Goal: Information Seeking & Learning: Learn about a topic

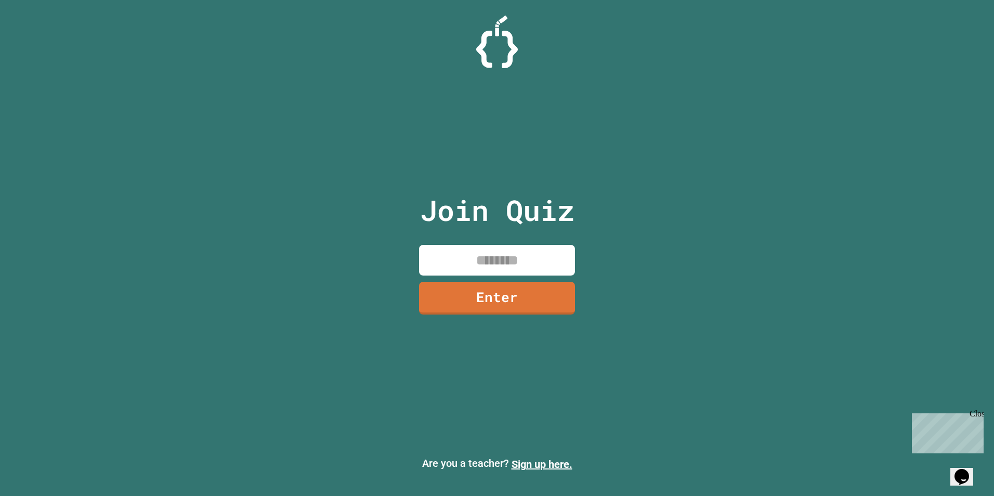
click at [450, 257] on input at bounding box center [497, 260] width 156 height 31
type input "********"
click at [513, 313] on link "Enter" at bounding box center [496, 297] width 143 height 34
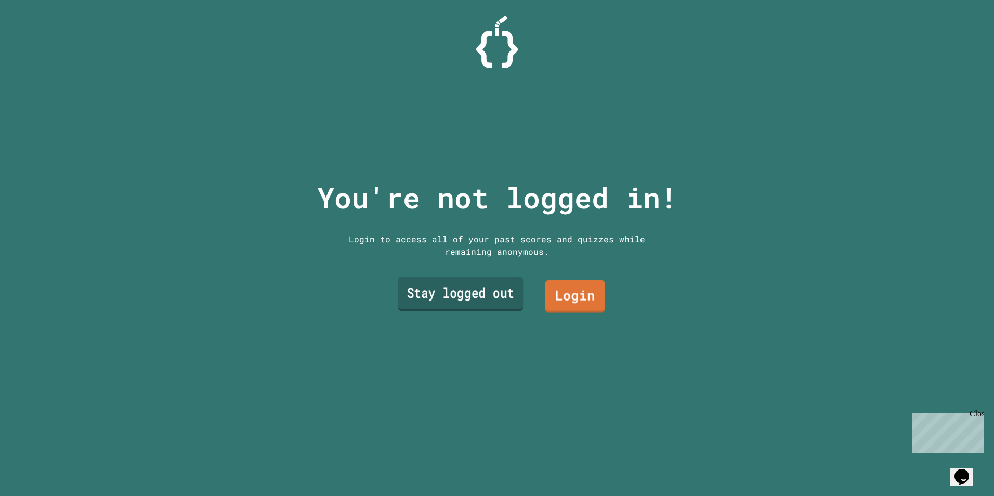
click at [461, 279] on link "Stay logged out" at bounding box center [460, 293] width 125 height 34
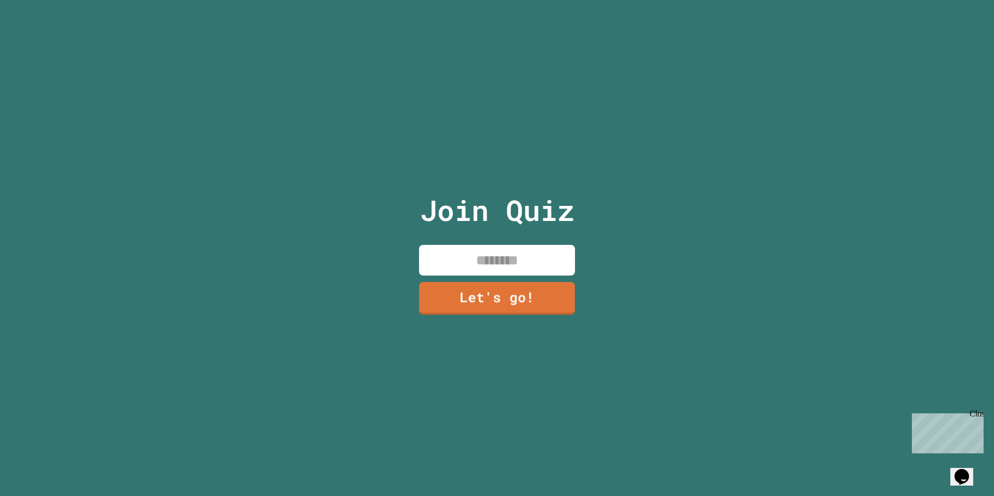
click at [519, 248] on input at bounding box center [497, 260] width 156 height 31
type input "******"
click at [480, 302] on link "Let's go!" at bounding box center [496, 297] width 157 height 34
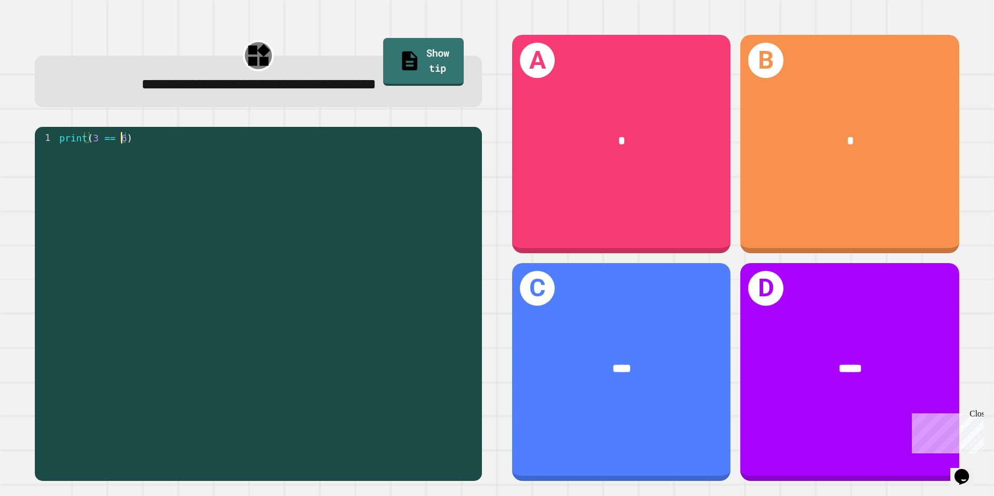
click at [119, 142] on div "print ( 3 == 6 )" at bounding box center [266, 303] width 419 height 343
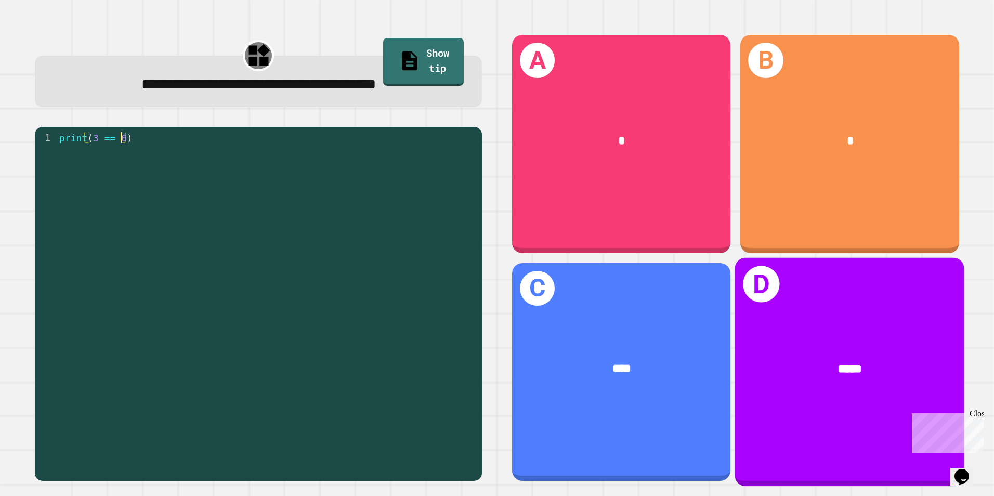
click at [802, 334] on div "*****" at bounding box center [849, 368] width 229 height 69
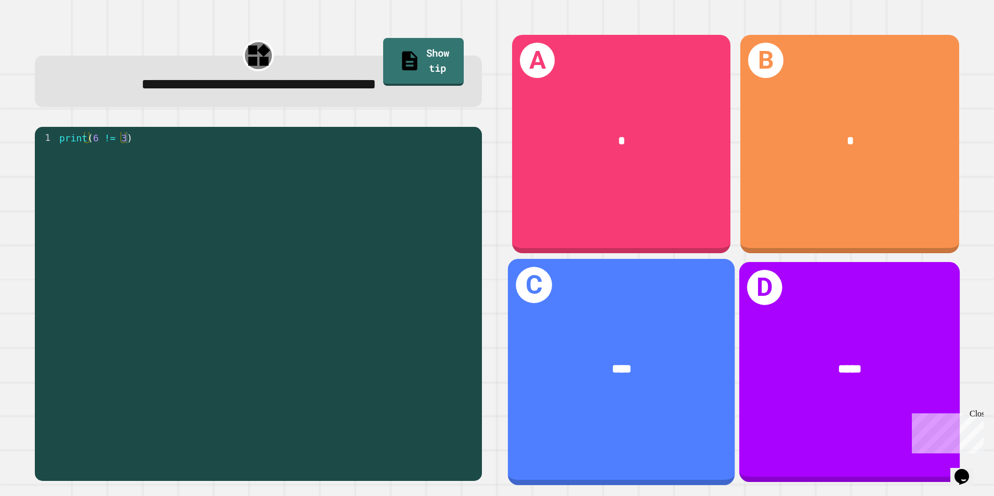
click at [838, 362] on span "*****" at bounding box center [849, 368] width 23 height 12
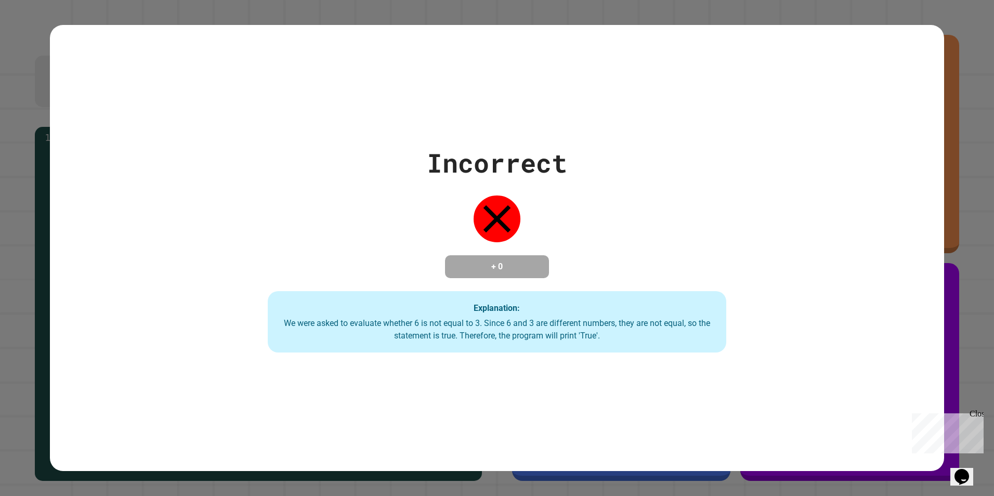
click at [524, 468] on div "Incorrect + 0 Explanation: We were asked to evaluate whether 6 is not equal to …" at bounding box center [497, 248] width 994 height 496
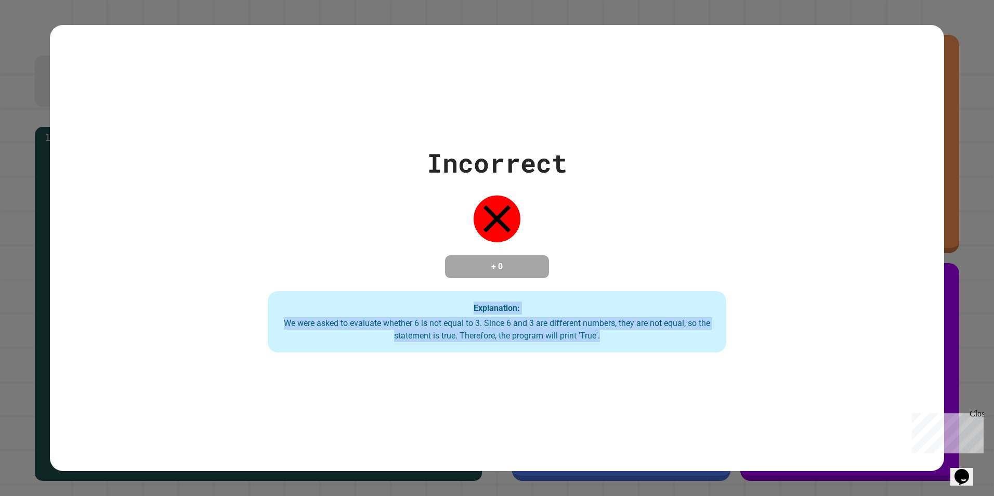
drag, startPoint x: 637, startPoint y: 331, endPoint x: 329, endPoint y: 313, distance: 307.6
click at [329, 313] on div "Explanation: We were asked to evaluate whether 6 is not equal to 3. Since 6 and…" at bounding box center [497, 321] width 458 height 61
click at [155, 310] on div "Incorrect + 0 Explanation: We were asked to evaluate whether 6 is not equal to …" at bounding box center [497, 247] width 894 height 209
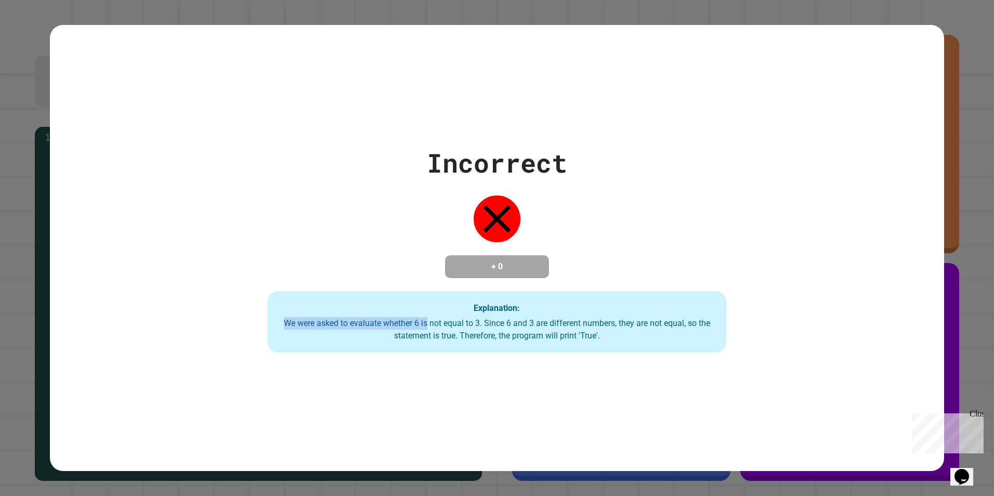
drag, startPoint x: 436, startPoint y: 313, endPoint x: 596, endPoint y: 313, distance: 159.5
click at [596, 313] on div "Explanation: We were asked to evaluate whether 6 is not equal to 3. Since 6 and…" at bounding box center [497, 321] width 458 height 61
drag, startPoint x: 596, startPoint y: 313, endPoint x: 659, endPoint y: 346, distance: 71.8
click at [659, 346] on div "Explanation: We were asked to evaluate whether 6 is not equal to 3. Since 6 and…" at bounding box center [497, 321] width 458 height 61
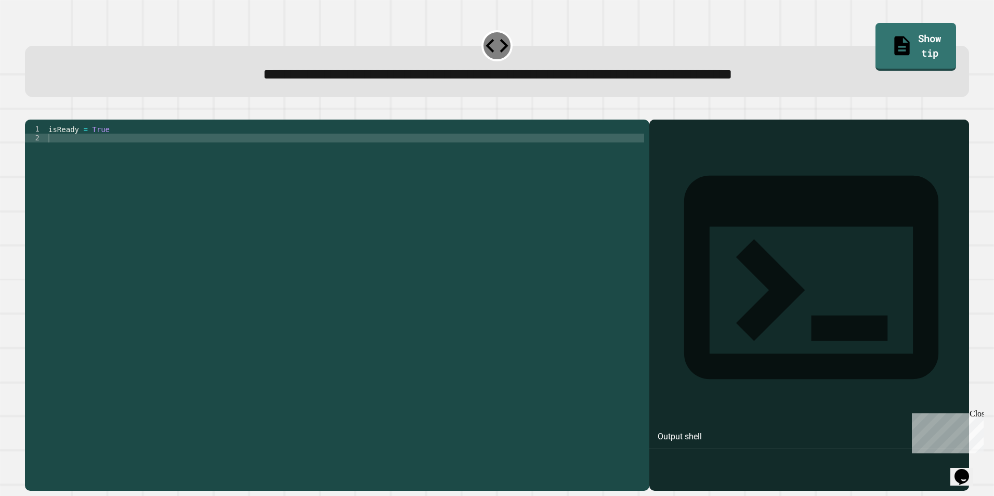
click at [226, 154] on div "isReady = True" at bounding box center [345, 293] width 598 height 336
type textarea "*"
click at [204, 161] on div "isReady = True" at bounding box center [345, 293] width 598 height 336
drag, startPoint x: 126, startPoint y: 148, endPoint x: 89, endPoint y: 147, distance: 36.9
click at [89, 147] on div "isReady = True" at bounding box center [345, 293] width 598 height 336
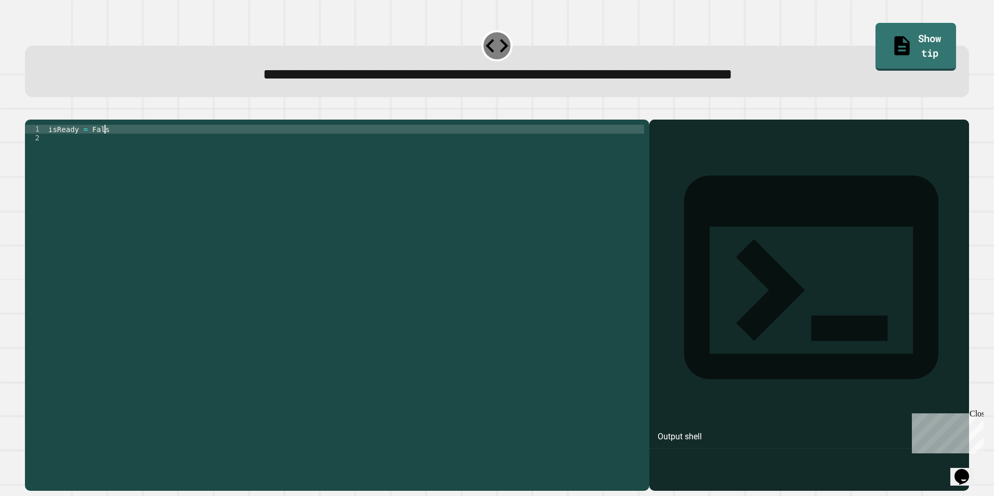
scroll to position [0, 4]
type textarea "**********"
click at [30, 111] on icon "button" at bounding box center [30, 111] width 0 height 0
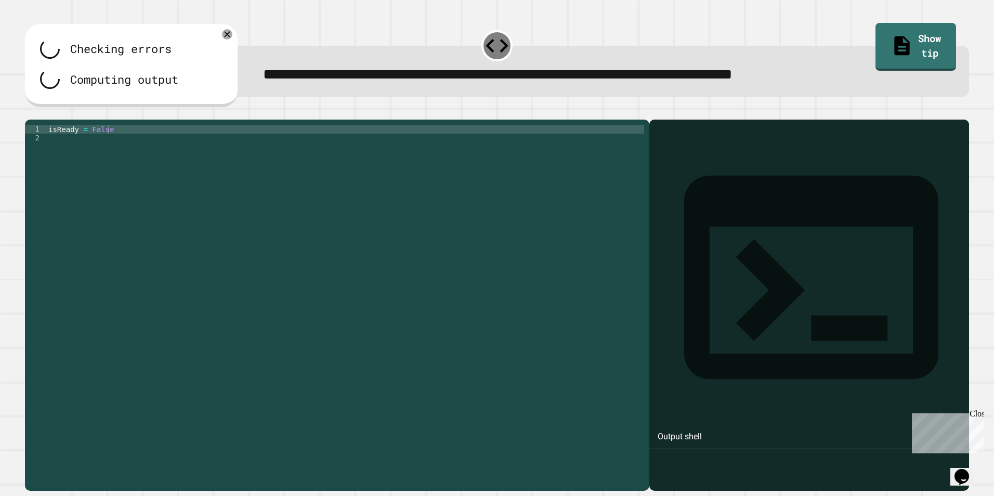
click at [65, 120] on div at bounding box center [497, 113] width 944 height 12
click at [41, 111] on icon "button" at bounding box center [41, 111] width 0 height 0
click at [84, 154] on div "isReady = False" at bounding box center [345, 293] width 598 height 336
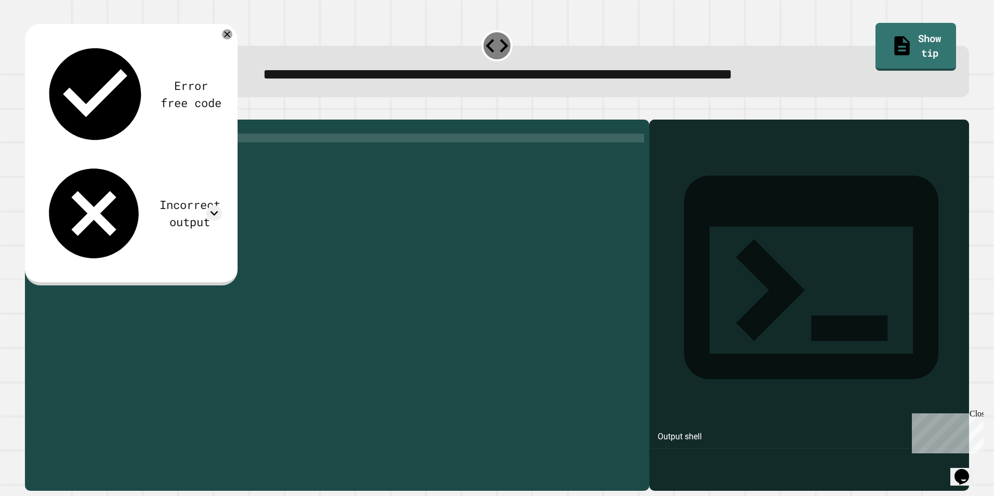
scroll to position [0, 3]
type textarea "**********"
click at [30, 111] on icon "button" at bounding box center [30, 111] width 0 height 0
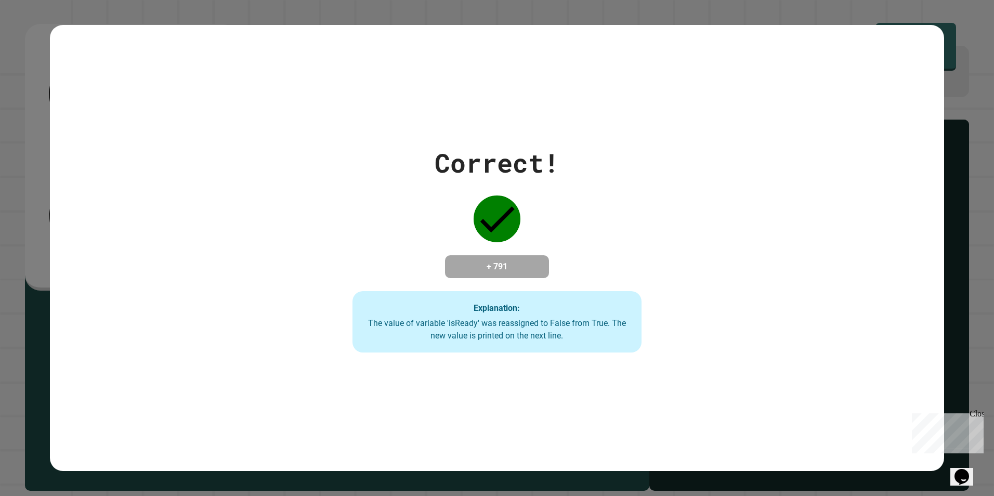
drag, startPoint x: 519, startPoint y: 231, endPoint x: 515, endPoint y: 330, distance: 99.3
click at [515, 306] on div "Correct! + 791 Explanation: The value of variable 'isReady' was reassigned to F…" at bounding box center [496, 247] width 413 height 209
click at [646, 342] on div "Correct! + 791 Explanation: The value of variable 'isReady' was reassigned to F…" at bounding box center [496, 247] width 413 height 209
drag, startPoint x: 649, startPoint y: 341, endPoint x: 340, endPoint y: 259, distance: 319.4
click at [340, 259] on div "Correct! + 791 Explanation: The value of variable 'isReady' was reassigned to F…" at bounding box center [496, 247] width 413 height 209
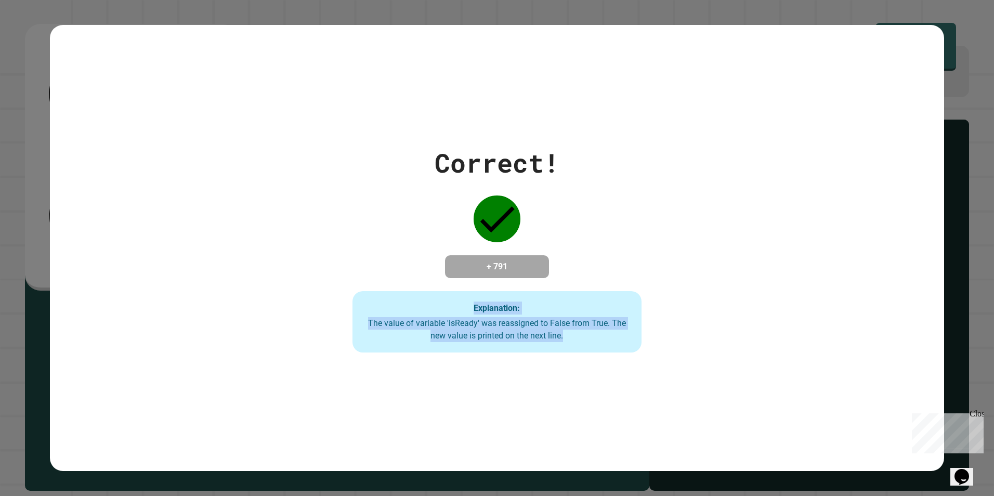
drag, startPoint x: 340, startPoint y: 259, endPoint x: 379, endPoint y: 279, distance: 43.5
click at [379, 279] on div "Correct! + 791 Explanation: The value of variable 'isReady' was reassigned to F…" at bounding box center [496, 247] width 413 height 209
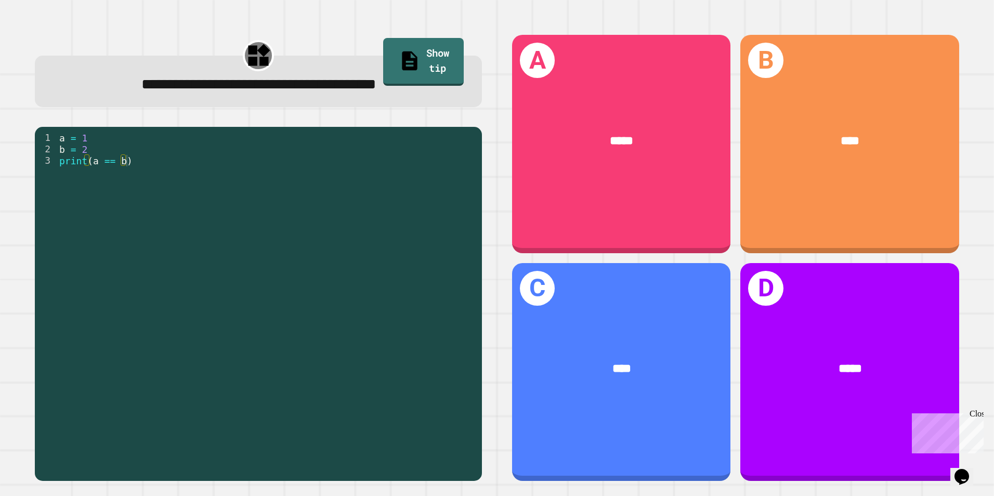
click at [153, 176] on div "a = 1 b = 2 print ( a == b )" at bounding box center [266, 303] width 419 height 343
click at [163, 222] on div "a = 1 b = 2 print ( a == b )" at bounding box center [266, 292] width 419 height 320
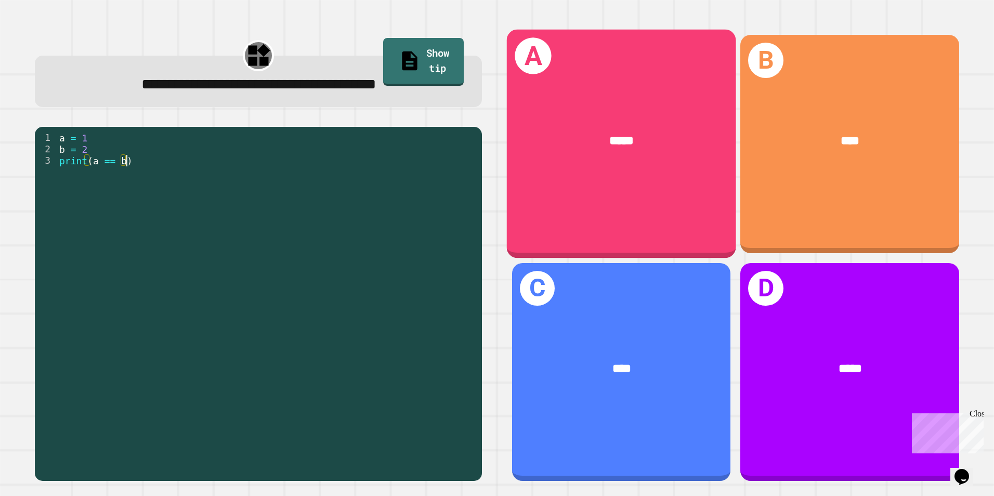
click at [677, 148] on div "*****" at bounding box center [621, 141] width 229 height 69
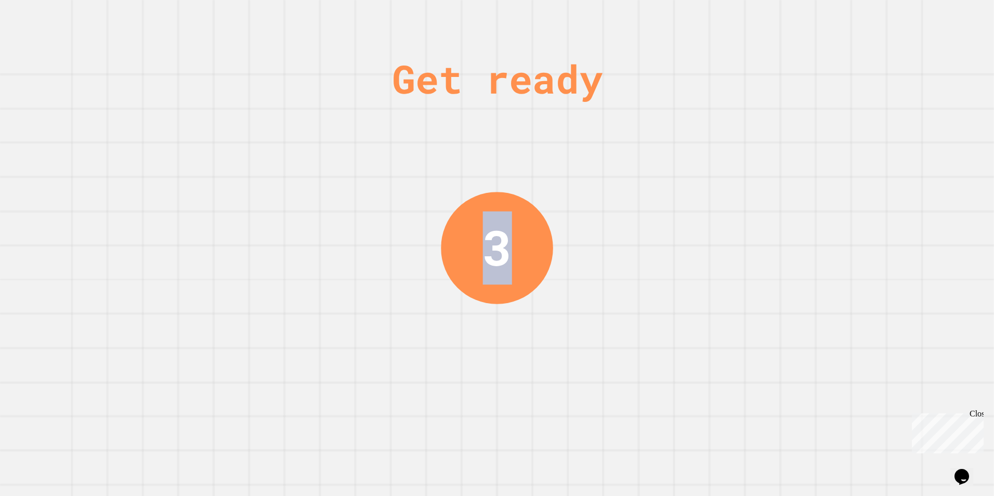
drag, startPoint x: 484, startPoint y: 249, endPoint x: 516, endPoint y: 250, distance: 31.2
click at [516, 250] on div "3" at bounding box center [497, 248] width 112 height 112
click at [516, 250] on div "3" at bounding box center [497, 248] width 118 height 118
drag, startPoint x: 508, startPoint y: 254, endPoint x: 459, endPoint y: 262, distance: 49.5
click at [459, 262] on div "2" at bounding box center [497, 248] width 112 height 112
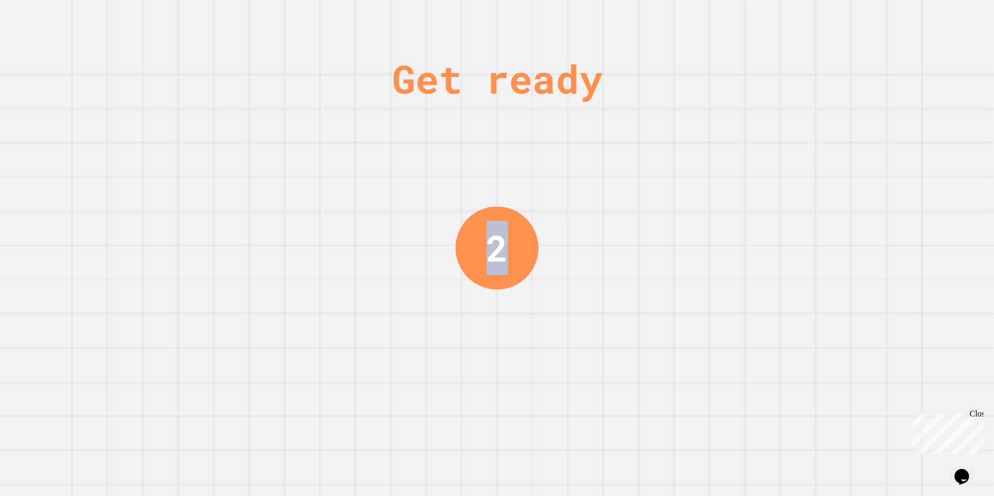
drag, startPoint x: 459, startPoint y: 262, endPoint x: 483, endPoint y: 272, distance: 25.6
click at [483, 272] on div "2" at bounding box center [496, 247] width 83 height 83
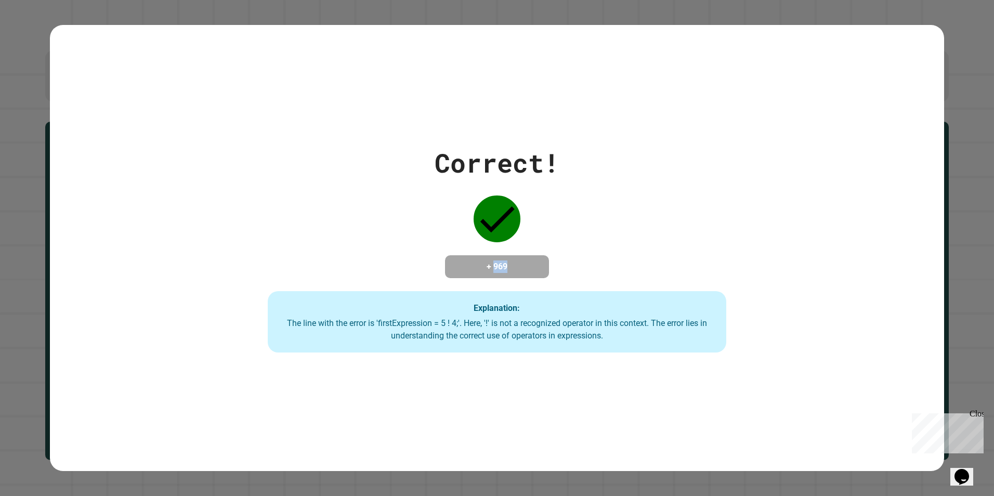
drag, startPoint x: 527, startPoint y: 249, endPoint x: 489, endPoint y: 261, distance: 40.3
click at [489, 261] on div "+ 969" at bounding box center [497, 266] width 104 height 23
click at [473, 311] on strong "Explanation:" at bounding box center [496, 308] width 46 height 10
click at [461, 352] on div "Explanation: The line with the error is 'firstExpression = 5 ! 4;'. Here, '!' i…" at bounding box center [497, 321] width 458 height 61
click at [464, 337] on div "The line with the error is 'firstExpression = 5 ! 4;'. Here, '!' is not a recog…" at bounding box center [497, 329] width 438 height 25
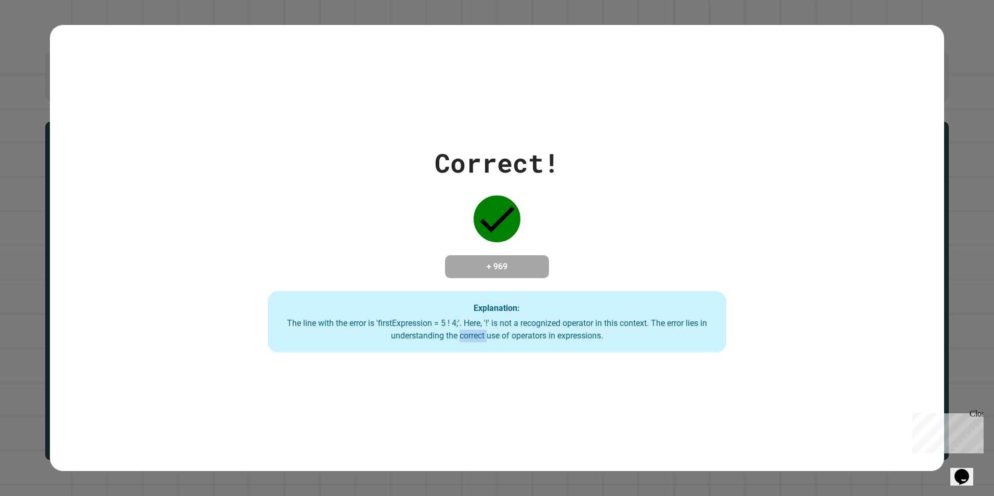
click at [464, 337] on div "The line with the error is 'firstExpression = 5 ! 4;'. Here, '!' is not a recog…" at bounding box center [497, 329] width 438 height 25
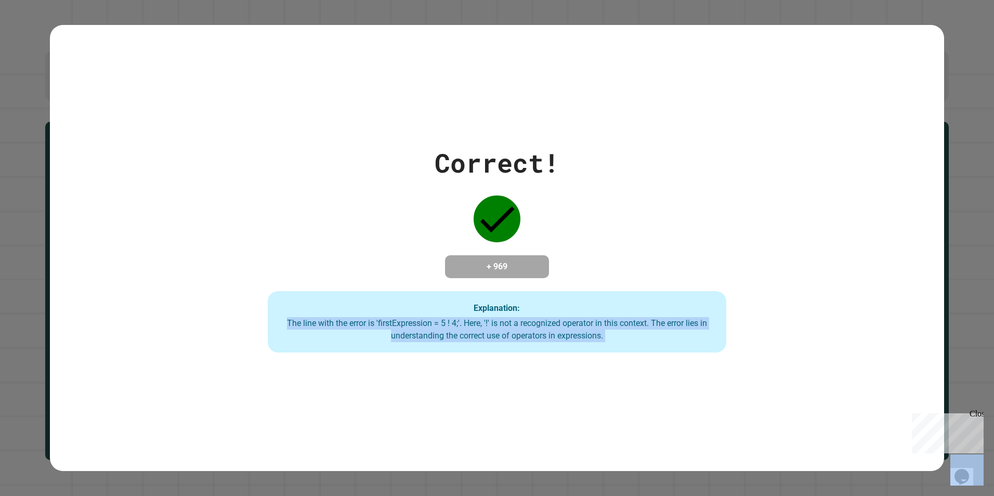
click at [464, 337] on div "The line with the error is 'firstExpression = 5 ! 4;'. Here, '!' is not a recog…" at bounding box center [497, 329] width 438 height 25
drag, startPoint x: 464, startPoint y: 337, endPoint x: 362, endPoint y: 358, distance: 103.4
click at [362, 358] on div "Correct! + 969 Explanation: The line with the error is 'firstExpression = 5 ! 4…" at bounding box center [497, 248] width 894 height 446
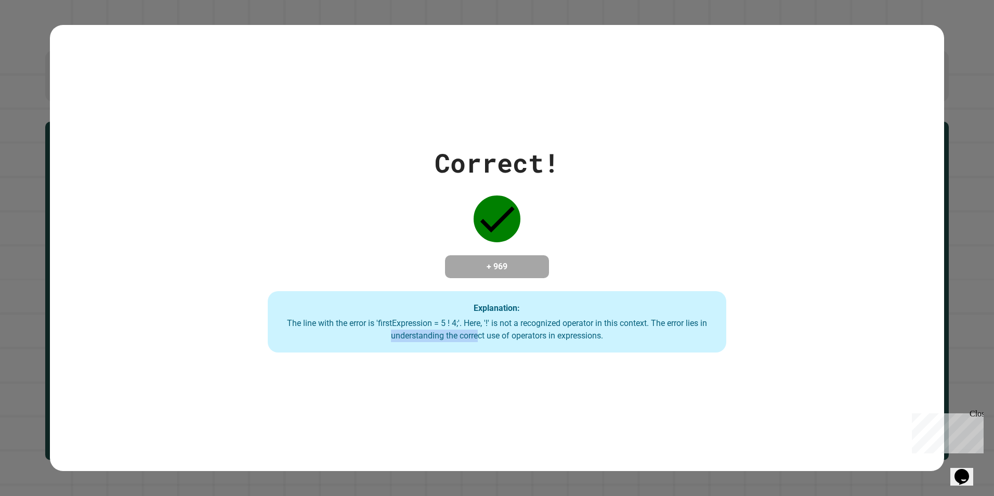
drag, startPoint x: 375, startPoint y: 334, endPoint x: 480, endPoint y: 346, distance: 105.6
click at [480, 346] on div "Explanation: The line with the error is 'firstExpression = 5 ! 4;'. Here, '!' i…" at bounding box center [497, 321] width 458 height 61
drag, startPoint x: 480, startPoint y: 346, endPoint x: 579, endPoint y: 361, distance: 99.9
click at [579, 361] on div "Correct! + 969 Explanation: The line with the error is 'firstExpression = 5 ! 4…" at bounding box center [497, 248] width 894 height 446
drag, startPoint x: 610, startPoint y: 342, endPoint x: 716, endPoint y: 374, distance: 111.0
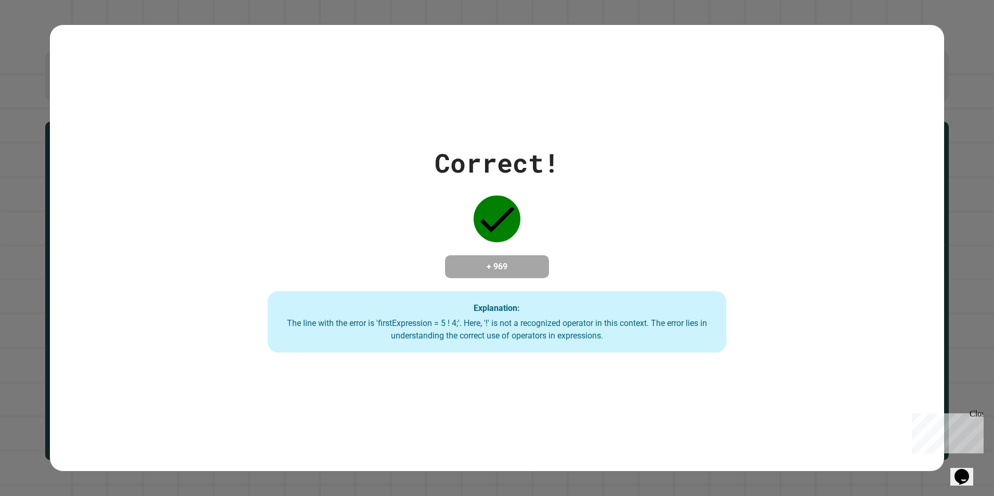
click at [716, 374] on div "Correct! + 969 Explanation: The line with the error is 'firstExpression = 5 ! 4…" at bounding box center [497, 248] width 894 height 446
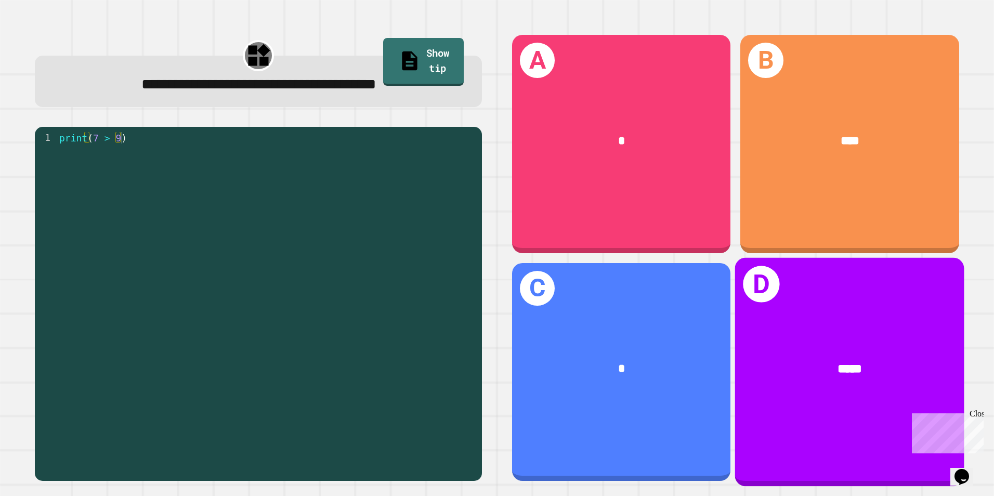
click at [825, 378] on div "*****" at bounding box center [849, 368] width 229 height 69
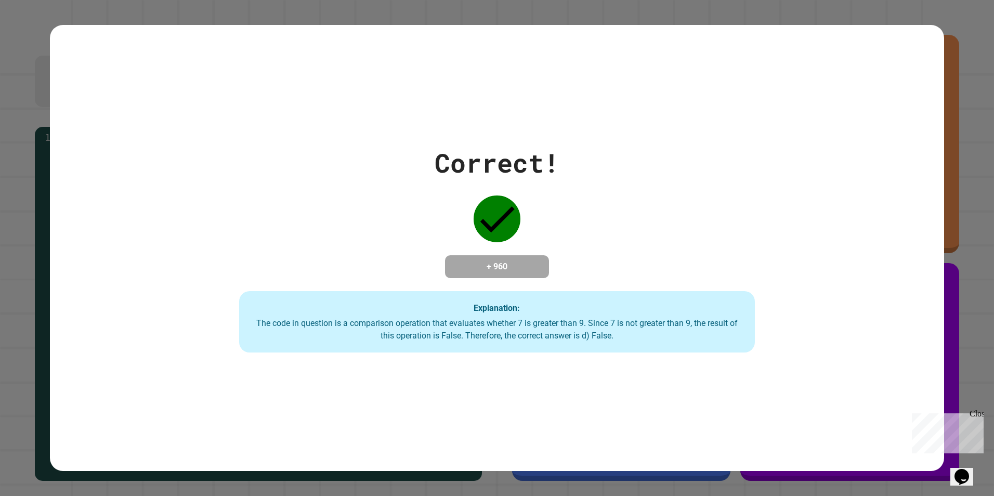
click at [972, 468] on button "Opens Chat This icon Opens the chat window." at bounding box center [961, 477] width 23 height 18
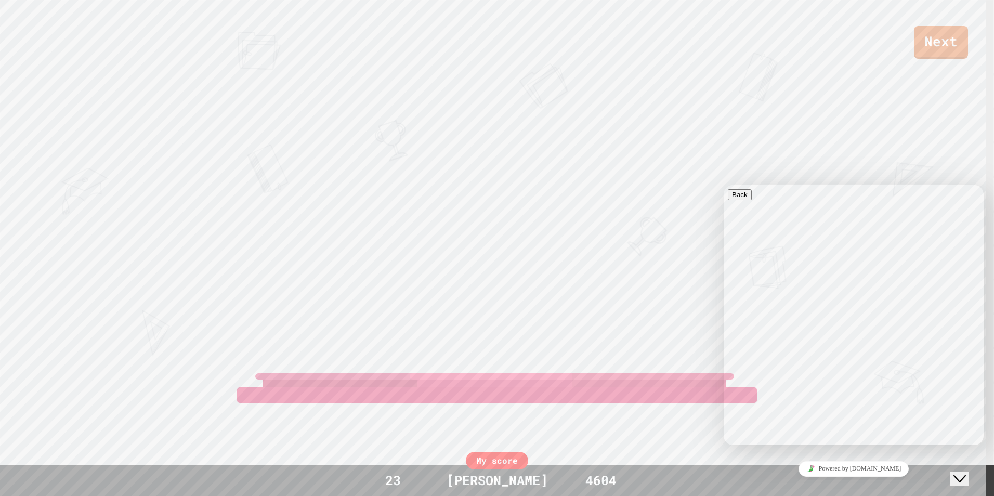
click at [585, 226] on div "Next VIHAAN HERO [PERSON_NAME] View leaderboard" at bounding box center [497, 248] width 994 height 496
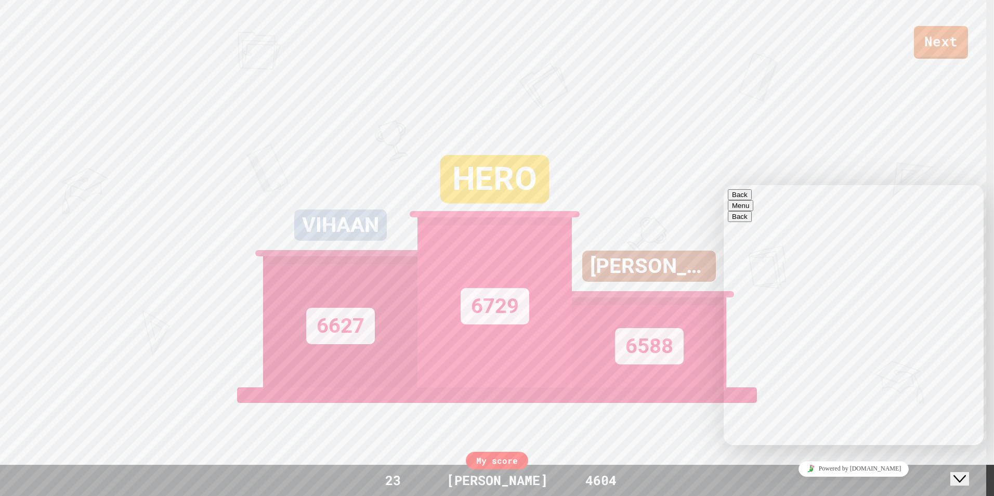
click at [827, 482] on div "Rate this chat Upload File Insert emoji" at bounding box center [854, 498] width 252 height 32
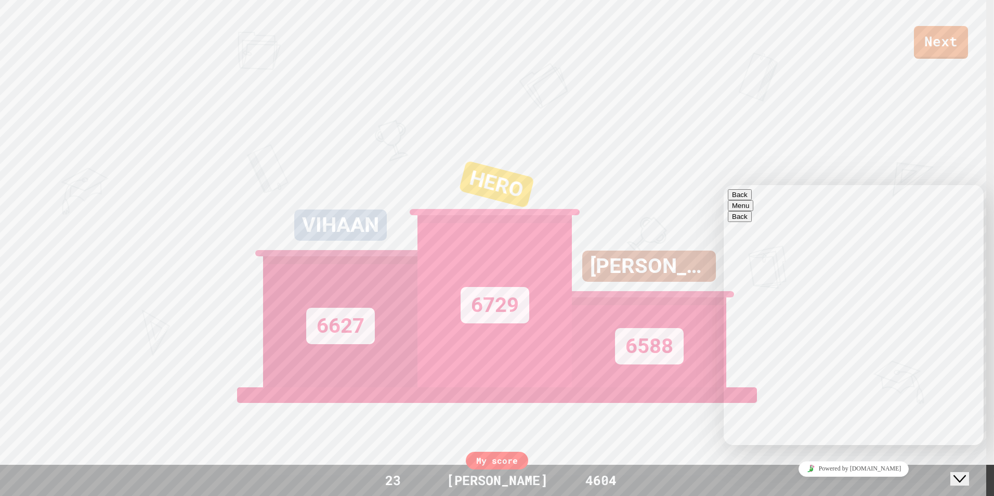
click at [796, 482] on textarea at bounding box center [768, 486] width 81 height 8
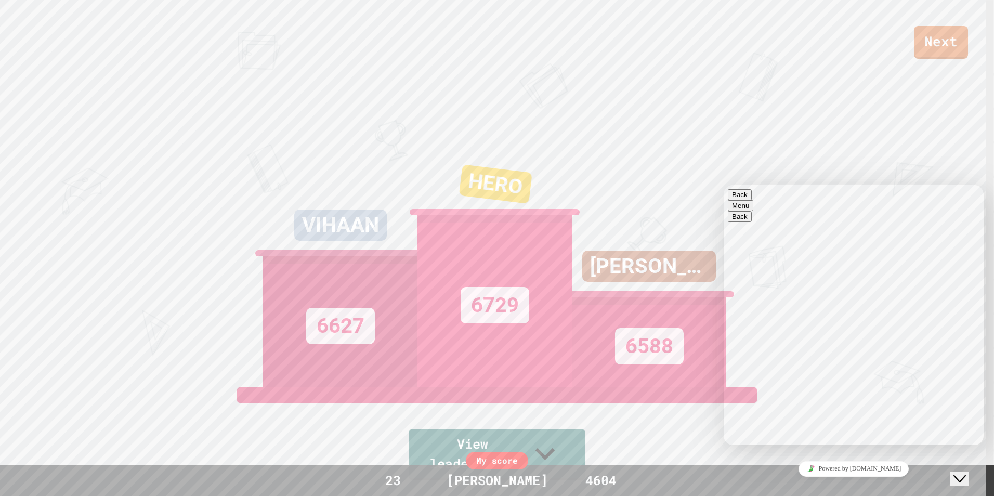
type textarea "**********"
type textarea "*"
type textarea "***"
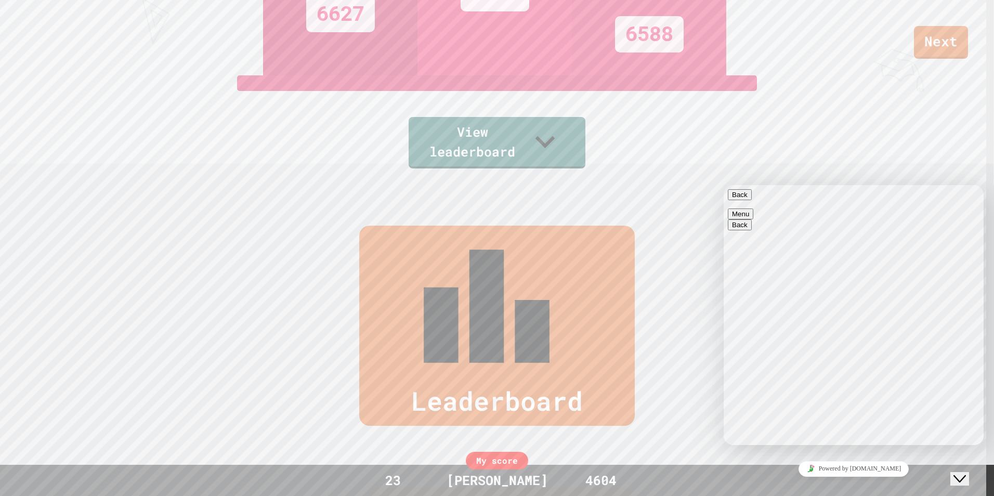
scroll to position [500, 0]
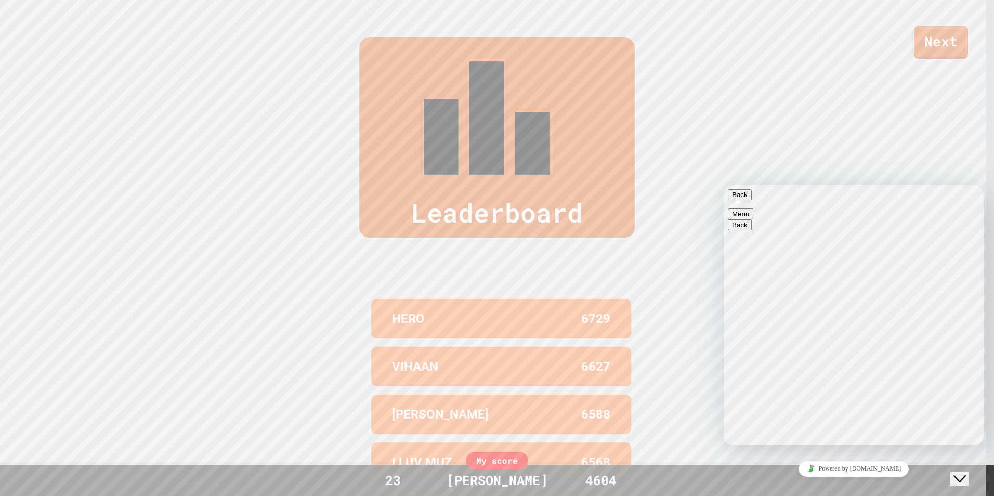
drag, startPoint x: 420, startPoint y: 393, endPoint x: 334, endPoint y: 389, distance: 86.9
click at [334, 389] on div "Leaderboard HERO 6729 VIHAAN 6627 [PERSON_NAME] 6588 I LUV MUZ 6568 YASH 6564 M…" at bounding box center [497, 285] width 994 height 579
drag, startPoint x: 334, startPoint y: 389, endPoint x: 469, endPoint y: 387, distance: 135.7
drag, startPoint x: 451, startPoint y: 347, endPoint x: 379, endPoint y: 331, distance: 73.6
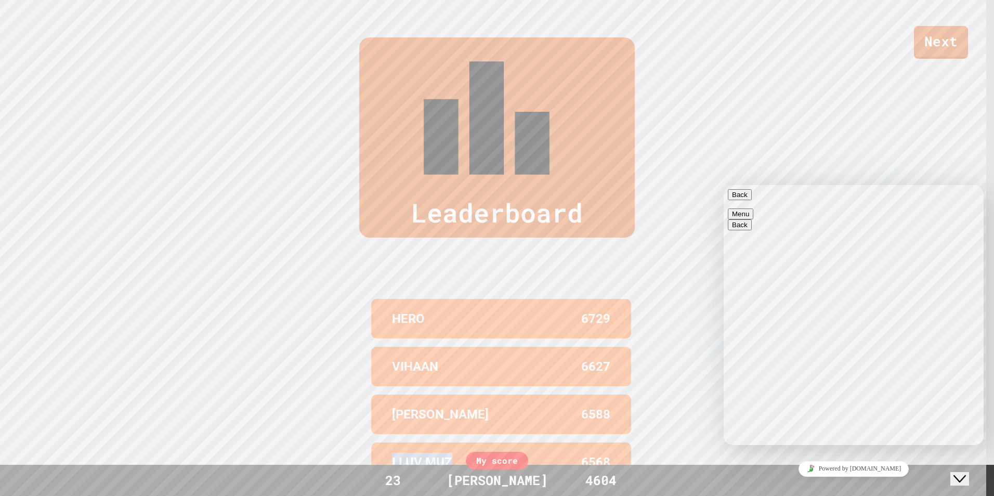
click at [379, 442] on div "I LUV MUZ 6568" at bounding box center [501, 461] width 260 height 39
drag, startPoint x: 379, startPoint y: 331, endPoint x: 423, endPoint y: 417, distance: 97.1
click at [423, 417] on div "HERO 6729 VIHAAN 6627 [PERSON_NAME] 6588 I LUV MUZ 6568 YASH 6564 My score 23 […" at bounding box center [497, 414] width 260 height 281
